Goal: Navigation & Orientation: Find specific page/section

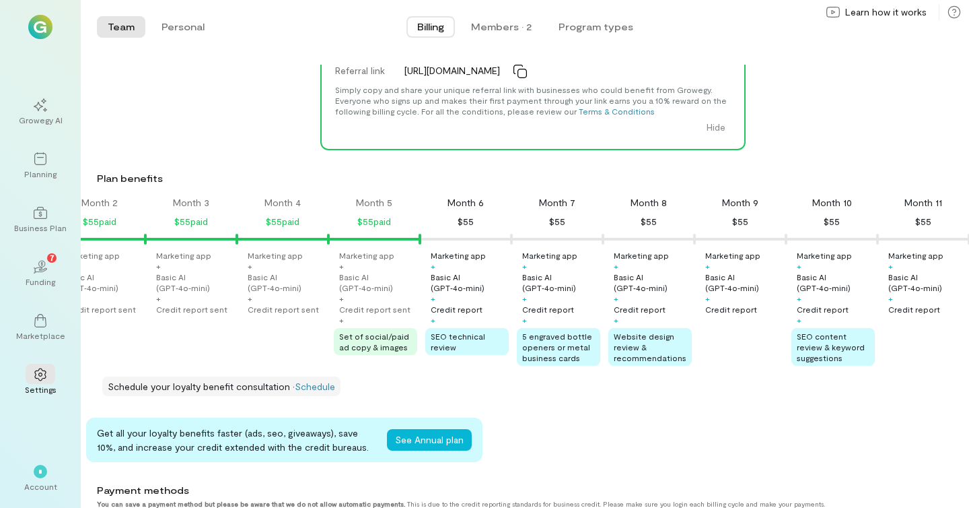
scroll to position [0, 140]
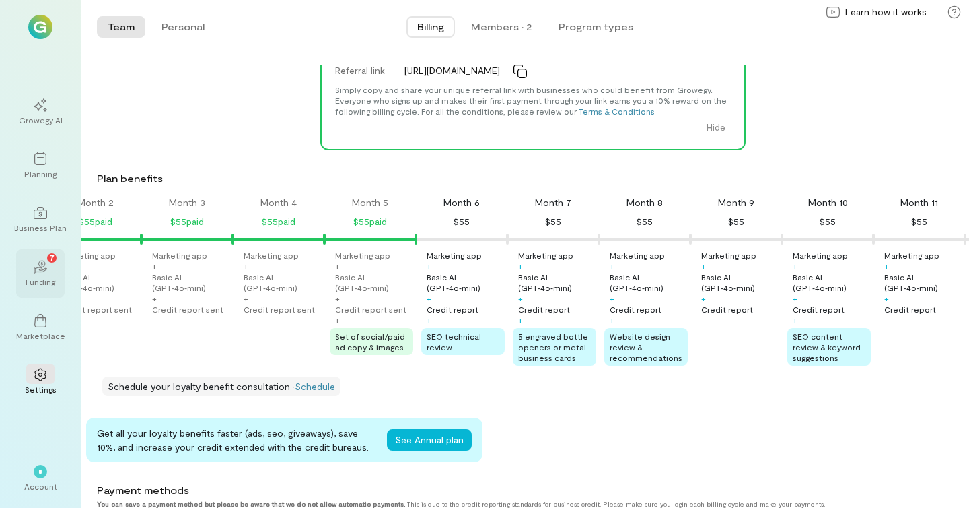
click at [25, 283] on div "02 7 Funding" at bounding box center [40, 273] width 48 height 48
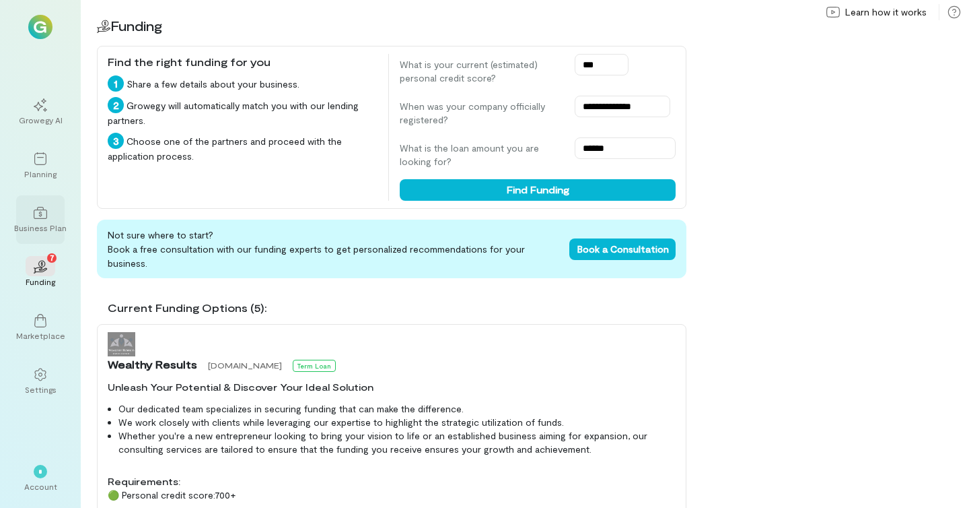
click at [47, 205] on div at bounding box center [41, 212] width 30 height 20
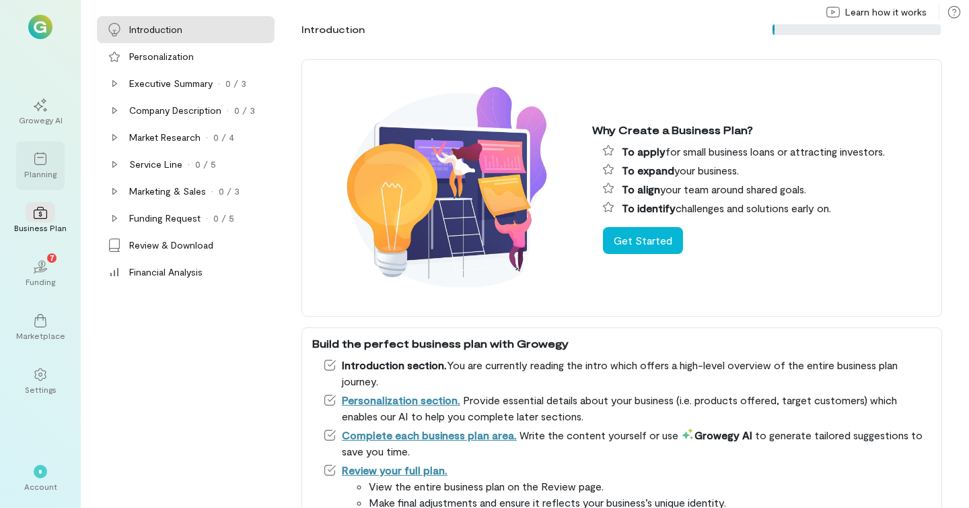
click at [40, 160] on icon at bounding box center [40, 158] width 13 height 13
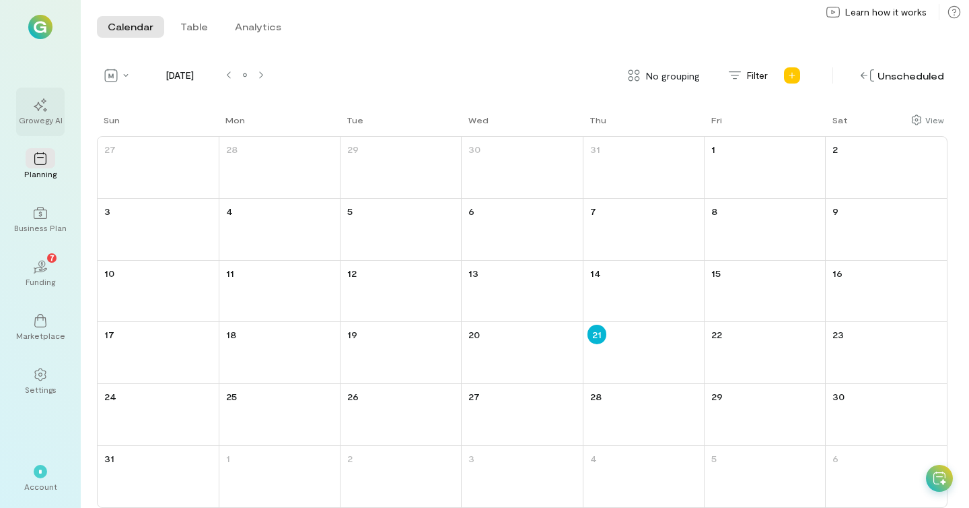
click at [55, 115] on div "Growegy AI" at bounding box center [41, 119] width 44 height 11
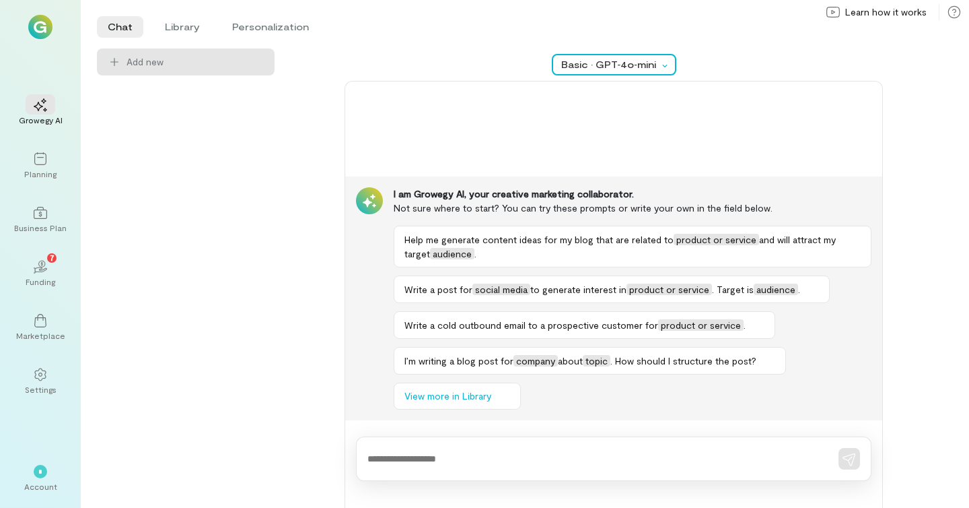
click at [615, 58] on div "Basic · GPT‑4o‑mini" at bounding box center [609, 64] width 97 height 13
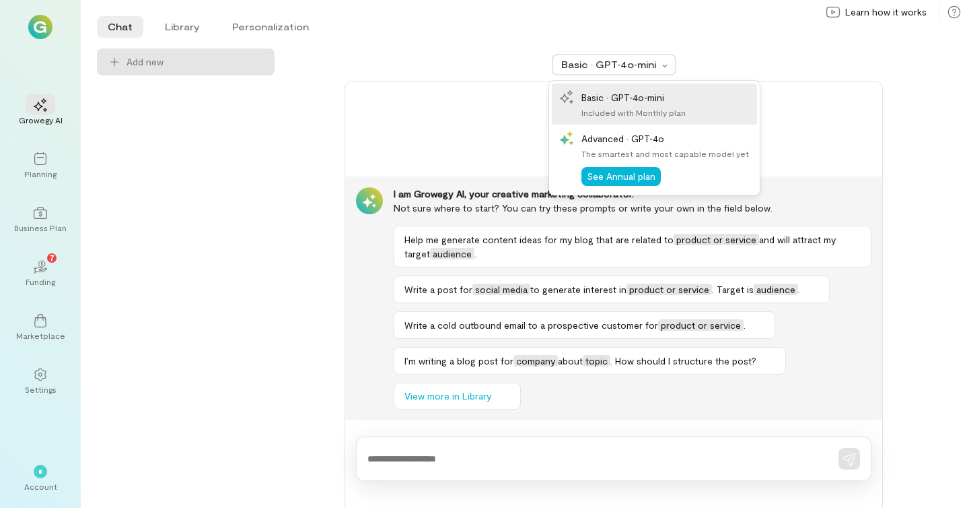
click at [203, 182] on div "Add new" at bounding box center [186, 277] width 178 height 459
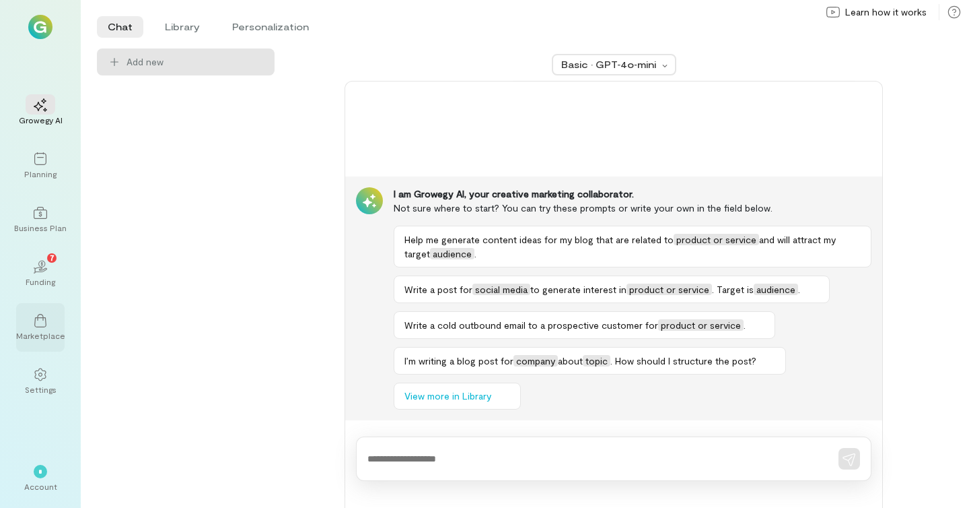
click at [44, 314] on icon at bounding box center [40, 320] width 13 height 13
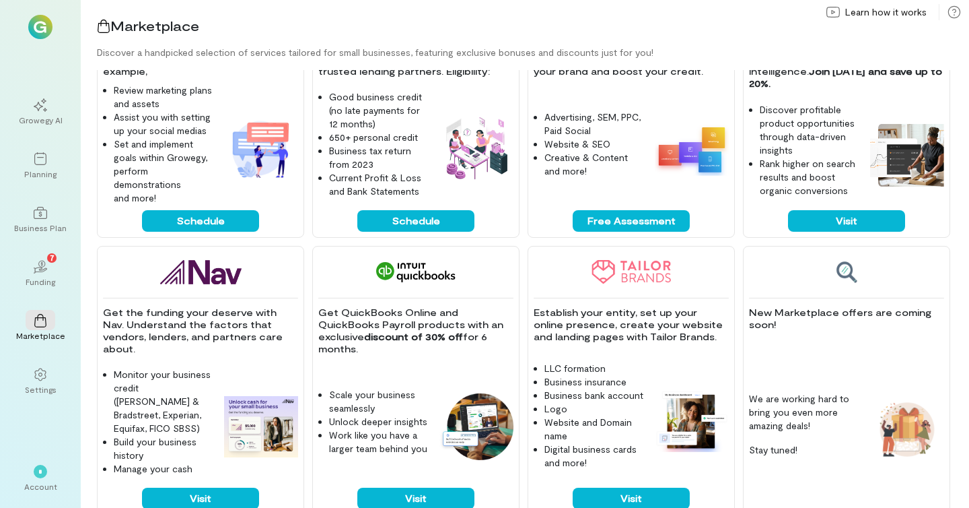
scroll to position [403, 0]
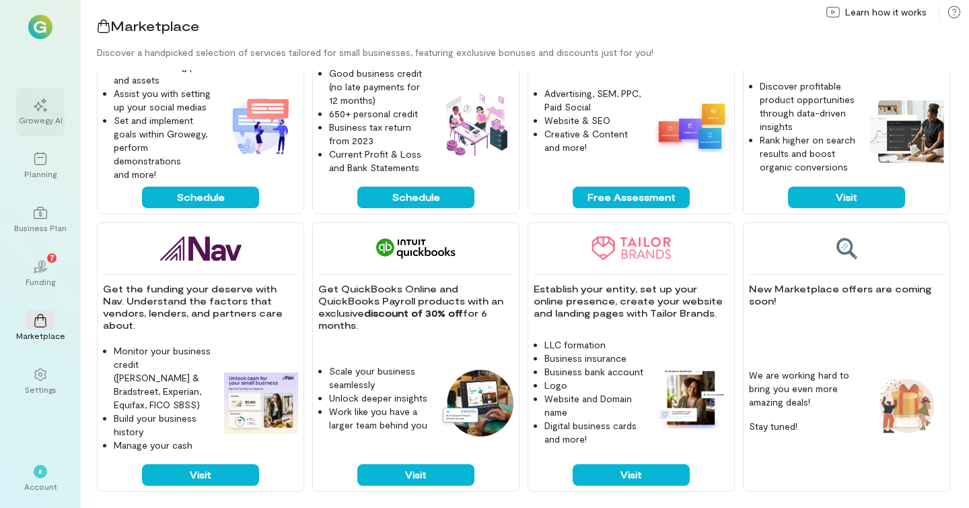
click at [43, 95] on div at bounding box center [41, 104] width 30 height 20
